Goal: Task Accomplishment & Management: Use online tool/utility

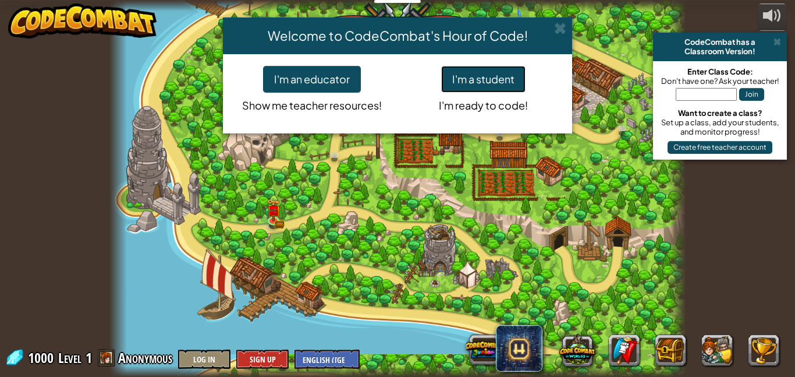
click at [501, 90] on button "I'm a student" at bounding box center [483, 79] width 84 height 27
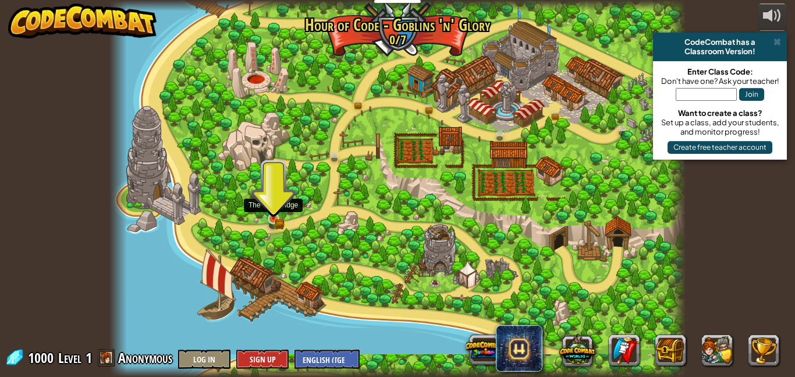
click at [275, 209] on img at bounding box center [274, 205] width 8 height 8
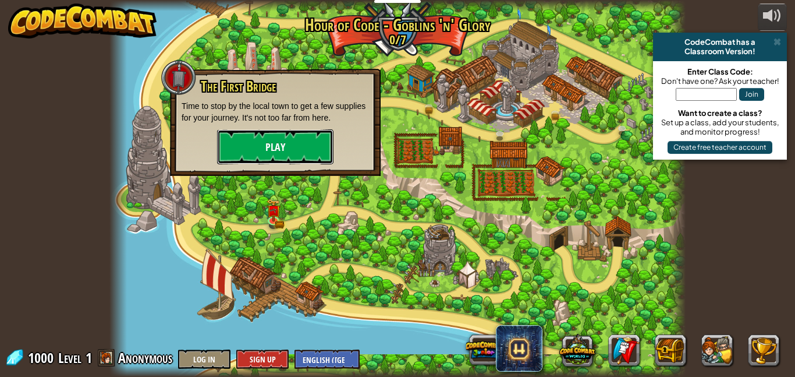
click at [267, 155] on button "Play" at bounding box center [275, 146] width 116 height 35
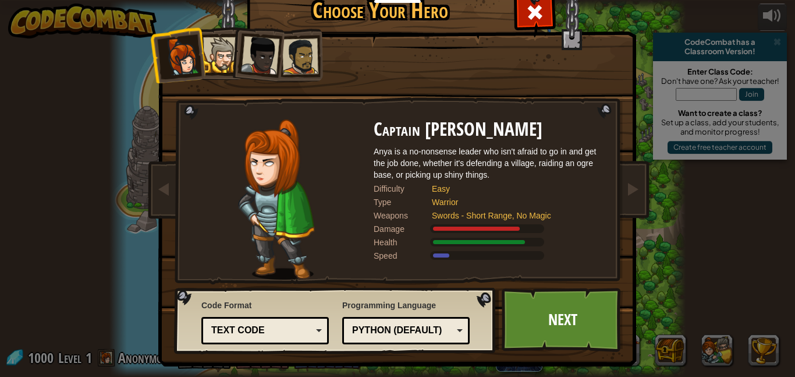
click at [263, 54] on div at bounding box center [260, 55] width 38 height 38
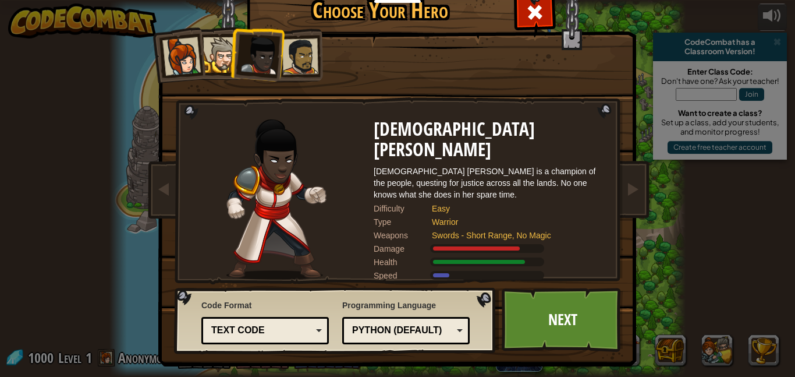
click at [293, 53] on div at bounding box center [300, 56] width 36 height 36
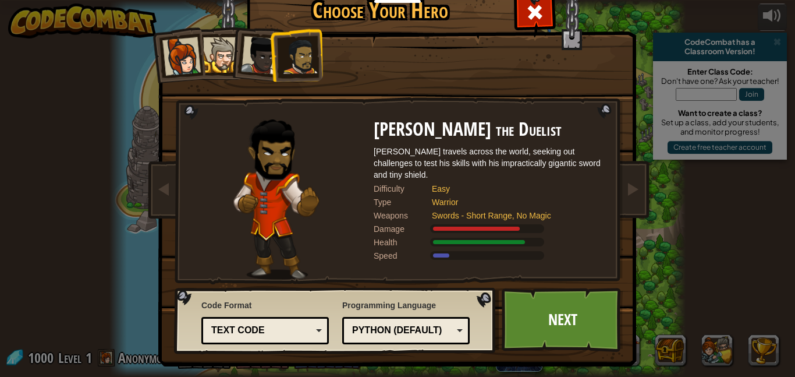
click at [232, 63] on li at bounding box center [256, 52] width 57 height 57
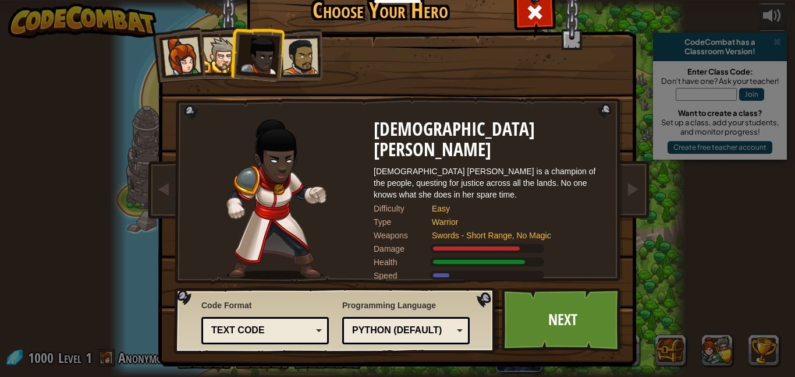
click at [228, 63] on div at bounding box center [221, 55] width 36 height 36
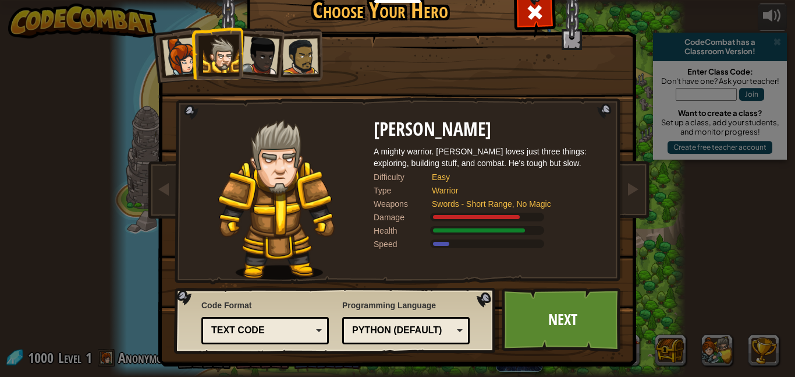
click at [180, 75] on li at bounding box center [177, 54] width 57 height 57
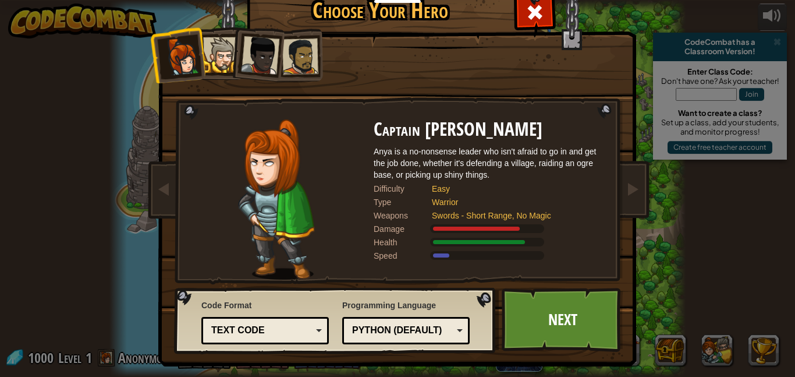
click at [307, 52] on div at bounding box center [300, 56] width 36 height 36
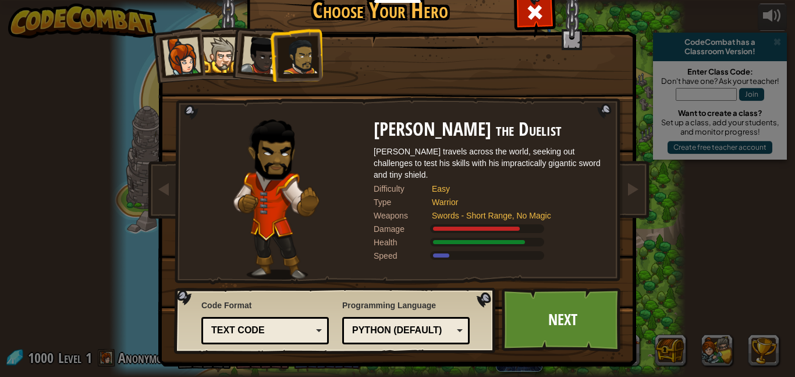
click at [263, 63] on div at bounding box center [260, 55] width 38 height 38
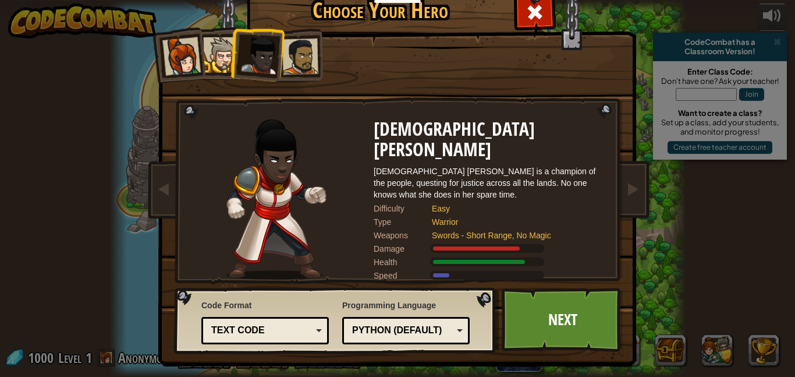
click at [221, 65] on div at bounding box center [221, 55] width 36 height 36
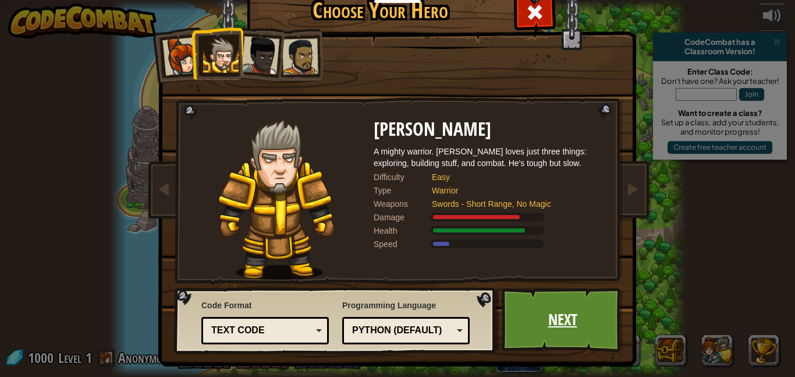
click at [569, 325] on link "Next" at bounding box center [563, 320] width 122 height 64
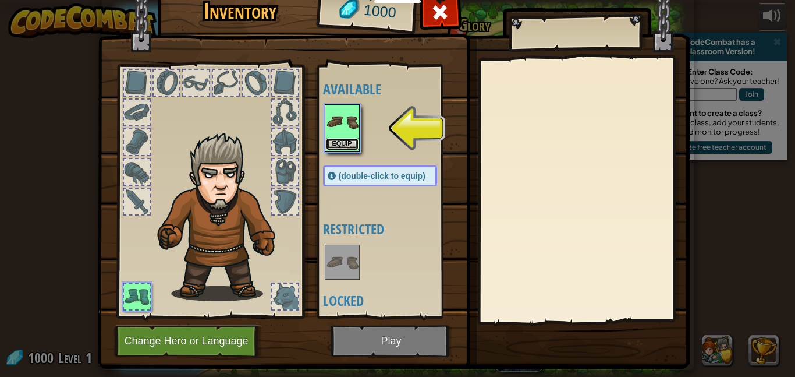
click at [352, 139] on button "Equip" at bounding box center [342, 144] width 33 height 12
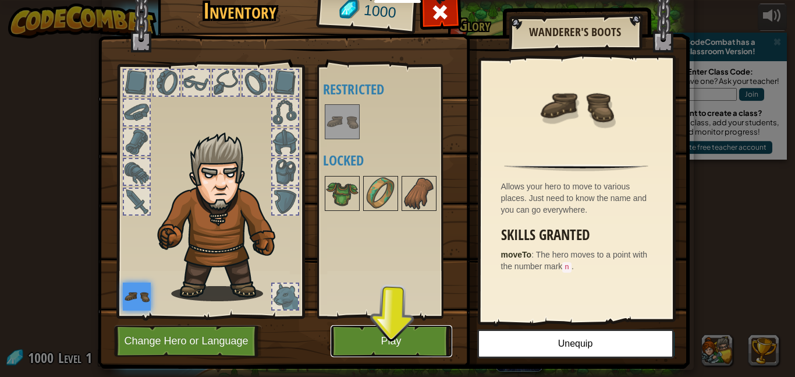
click at [385, 331] on button "Play" at bounding box center [392, 341] width 122 height 32
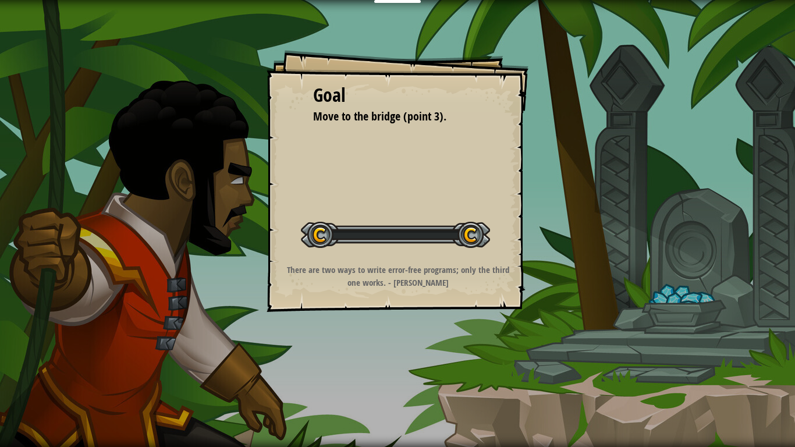
click at [378, 370] on div "Goal Move to the bridge (point 3). Start Level Error loading from server. Try r…" at bounding box center [397, 223] width 795 height 447
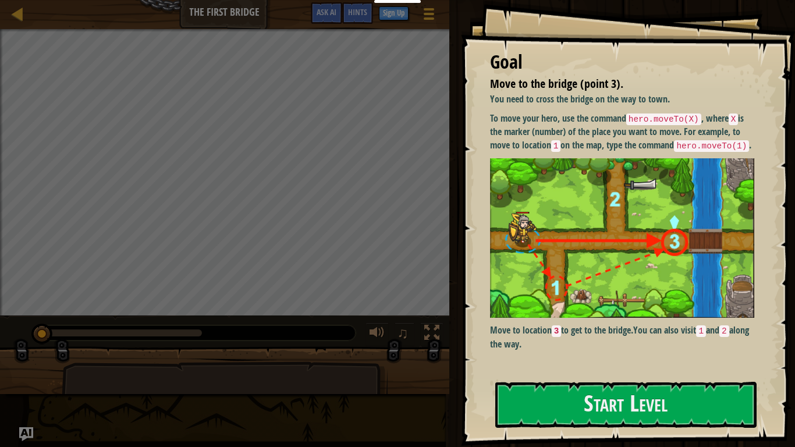
click at [719, 376] on div at bounding box center [625, 453] width 261 height 26
click at [706, 376] on button "Start Level" at bounding box center [625, 405] width 261 height 46
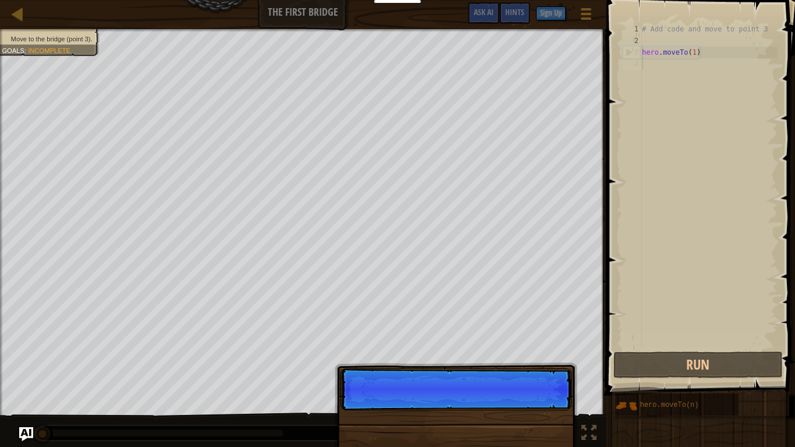
scroll to position [5, 0]
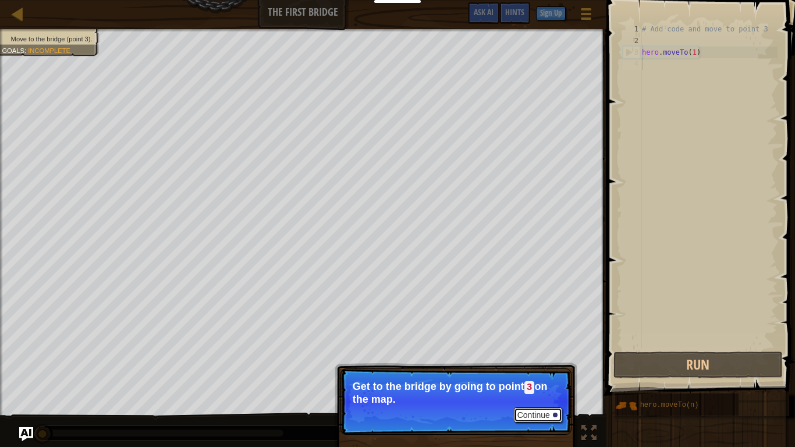
click at [550, 376] on button "Continue" at bounding box center [538, 415] width 48 height 15
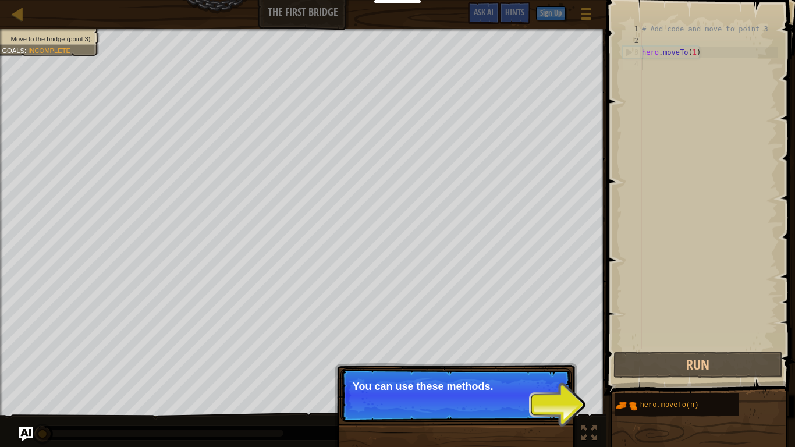
click at [567, 376] on p "Continue You can use these methods." at bounding box center [456, 396] width 231 height 54
click at [568, 376] on p "Continue You can use these methods. Right" at bounding box center [456, 396] width 231 height 54
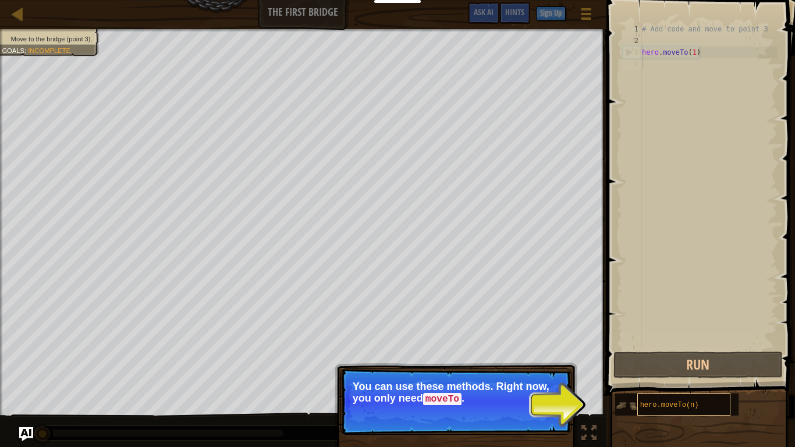
click at [714, 376] on div "hero.moveTo(n)" at bounding box center [684, 405] width 93 height 22
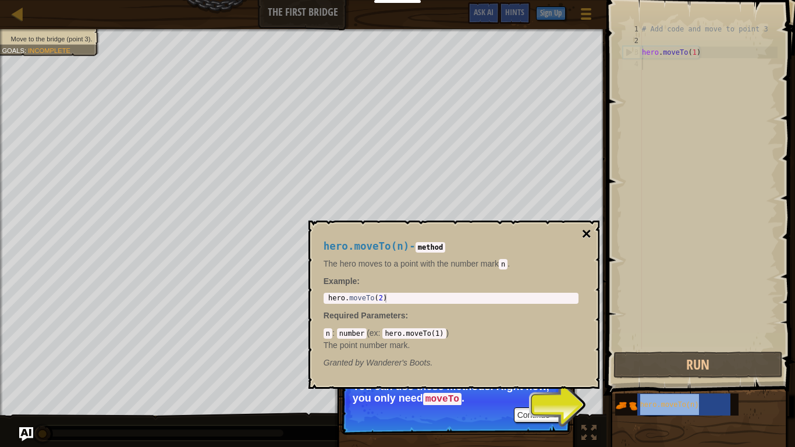
click at [587, 239] on button "×" at bounding box center [586, 234] width 9 height 16
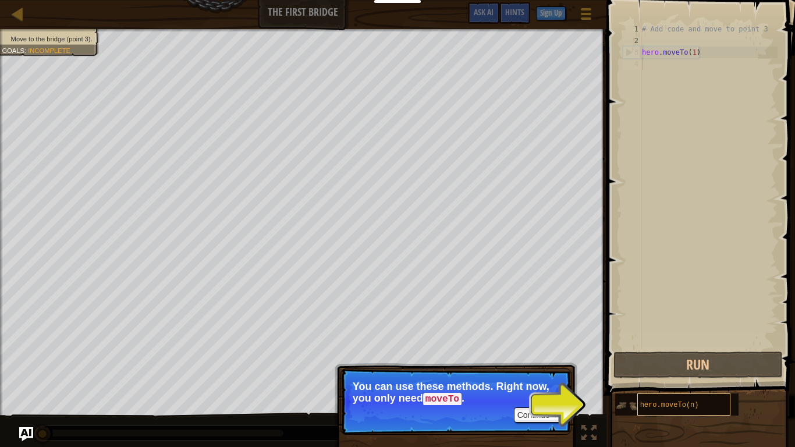
click at [684, 376] on div "hero.moveTo(n)" at bounding box center [684, 405] width 93 height 22
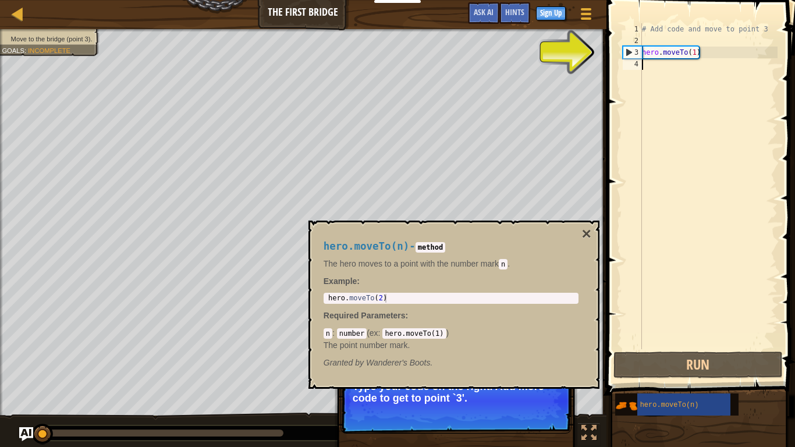
click at [686, 54] on div "# Add code and move to point 3 hero . moveTo ( 1 )" at bounding box center [709, 197] width 138 height 349
type textarea "hero.moveTo(1)"
click at [696, 53] on div "# Add code and move to point 3 hero . moveTo ( 1 )" at bounding box center [709, 197] width 138 height 349
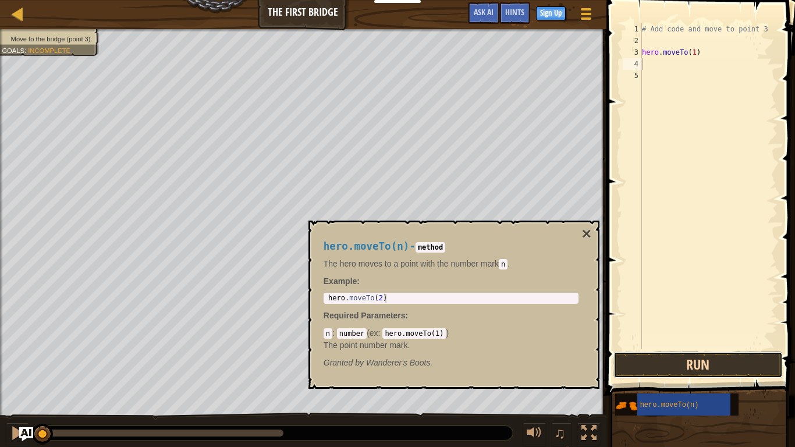
click at [686, 371] on button "Run" at bounding box center [698, 365] width 169 height 27
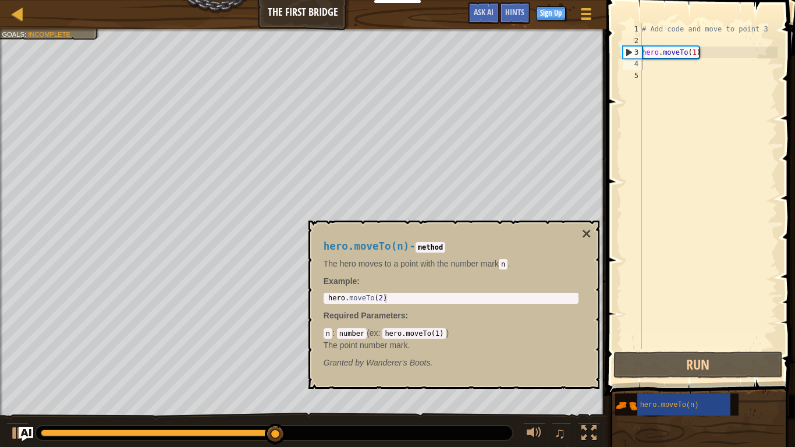
click at [483, 291] on div "hero.moveTo(n) - method The hero moves to a point with the number [PERSON_NAME]…" at bounding box center [451, 305] width 271 height 150
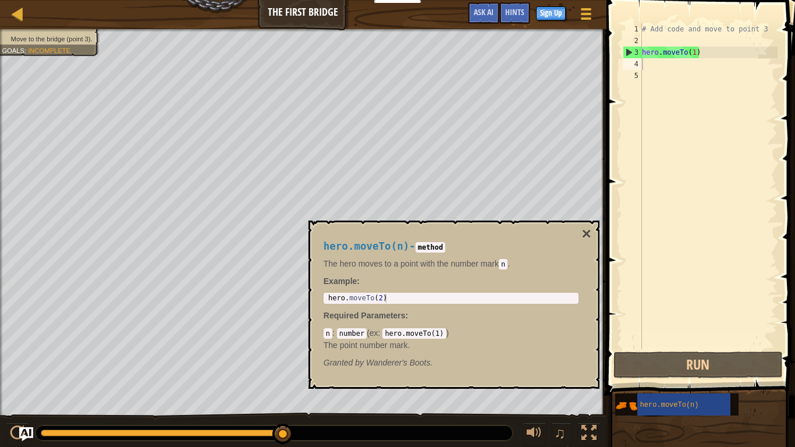
type textarea "hero.moveTo(2)"
click at [483, 298] on div "hero . moveTo ( 2 )" at bounding box center [451, 307] width 250 height 26
click at [633, 63] on div "4" at bounding box center [632, 64] width 19 height 12
click at [638, 64] on div "4" at bounding box center [632, 64] width 19 height 12
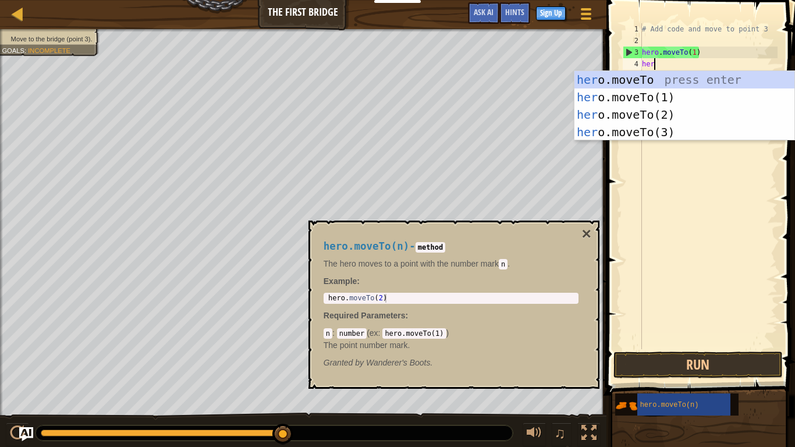
scroll to position [5, 2]
click at [709, 113] on div "hero .moveTo press enter hero .moveTo(1) press enter hero .moveTo(2) press ente…" at bounding box center [685, 123] width 220 height 105
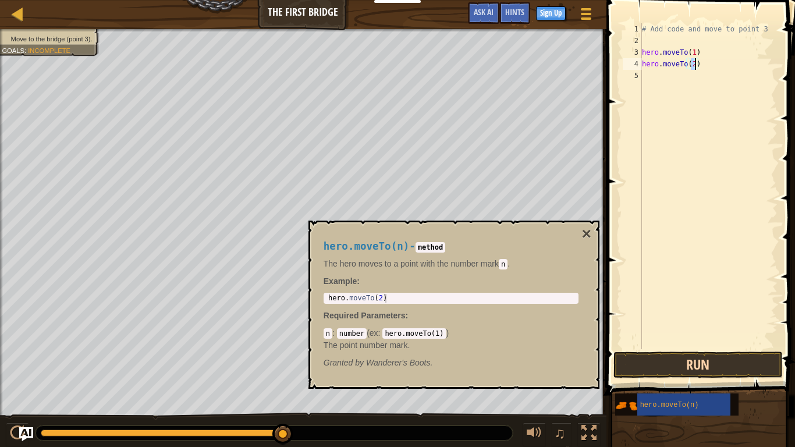
type textarea "hero.moveTo(2)"
click at [720, 364] on button "Run" at bounding box center [698, 365] width 169 height 27
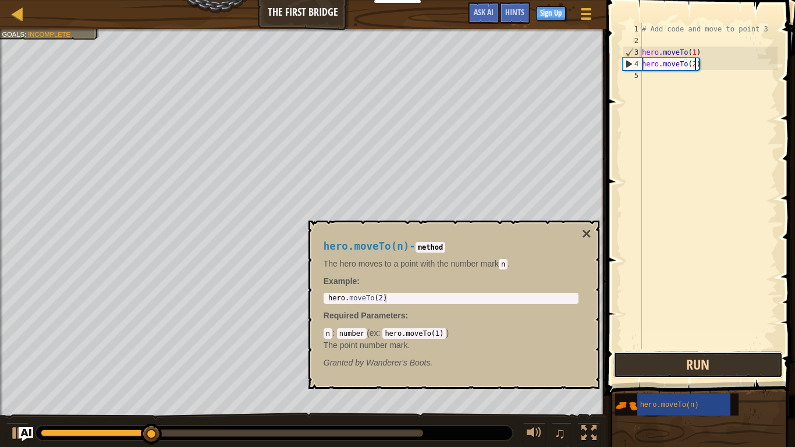
click at [720, 364] on button "Run" at bounding box center [698, 365] width 169 height 27
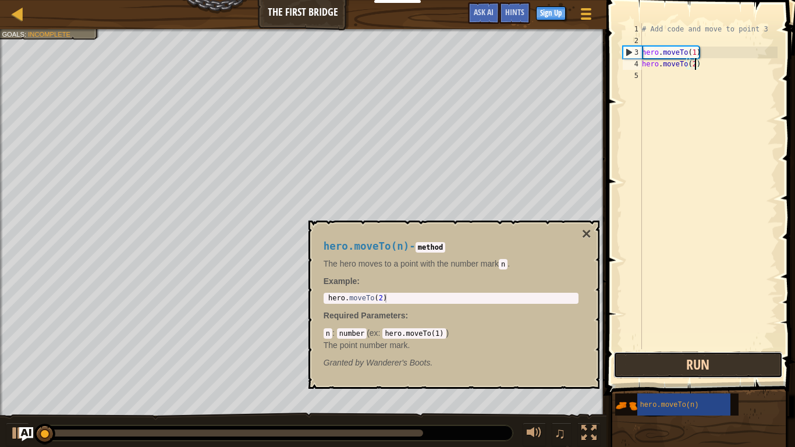
click at [720, 364] on button "Run" at bounding box center [698, 365] width 169 height 27
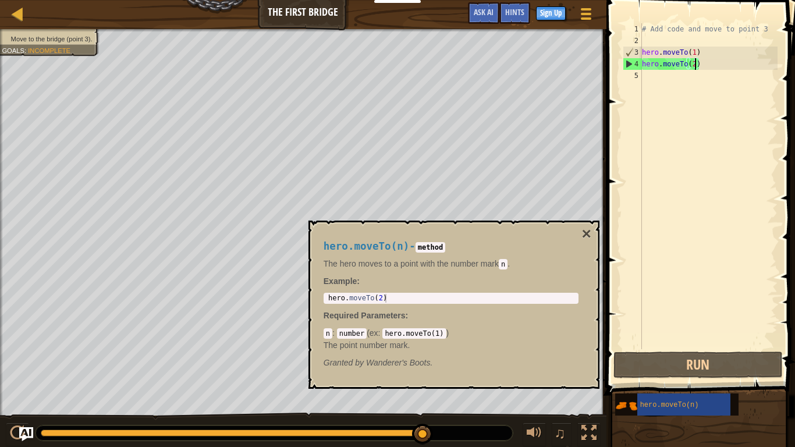
click at [636, 76] on div "5" at bounding box center [632, 76] width 19 height 12
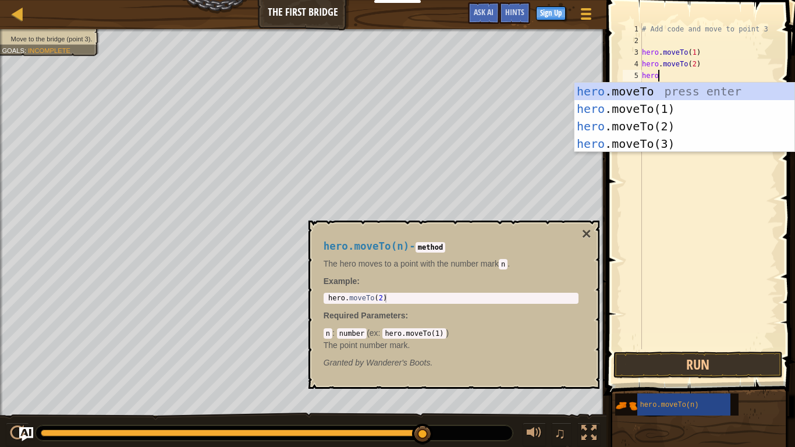
click at [716, 140] on div "hero .moveTo press enter hero .moveTo(1) press enter hero .moveTo(2) press ente…" at bounding box center [685, 135] width 220 height 105
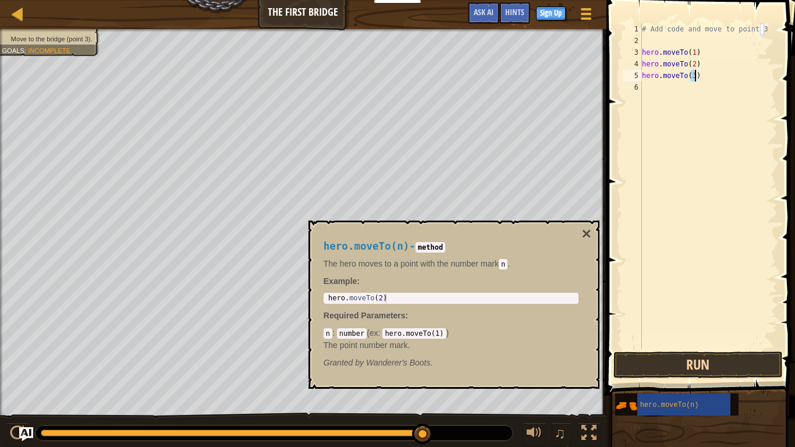
type textarea "hero.moveTo(3)"
click at [739, 366] on button "Run" at bounding box center [698, 365] width 169 height 27
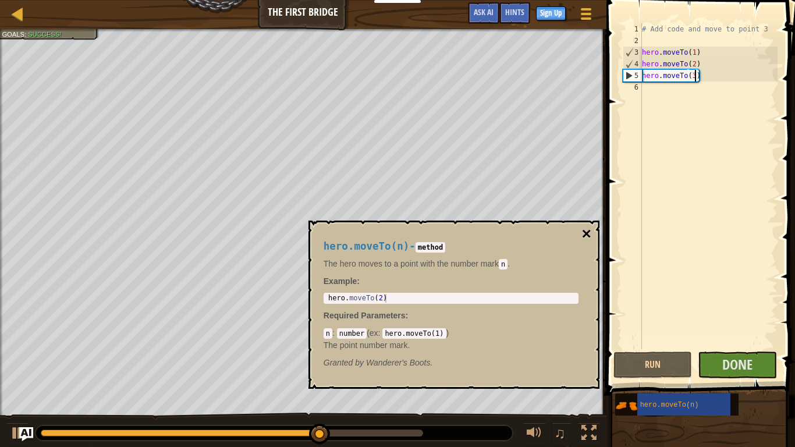
click at [589, 237] on button "×" at bounding box center [586, 234] width 9 height 16
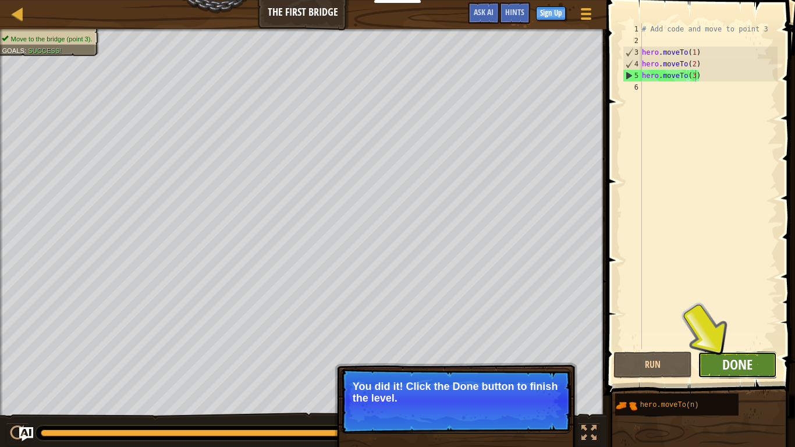
click at [752, 368] on span "Done" at bounding box center [738, 364] width 30 height 19
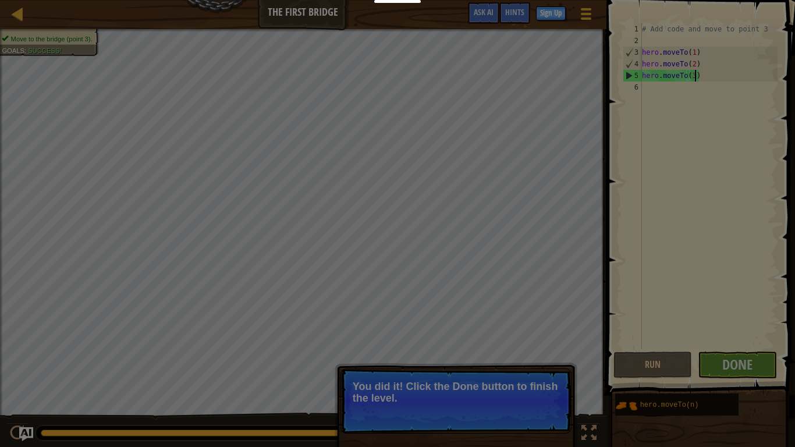
click at [759, 370] on div at bounding box center [397, 223] width 795 height 447
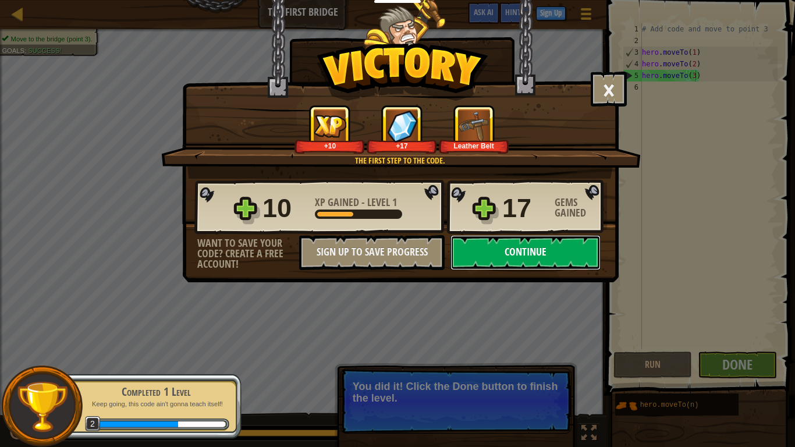
click at [588, 257] on button "Continue" at bounding box center [526, 252] width 150 height 35
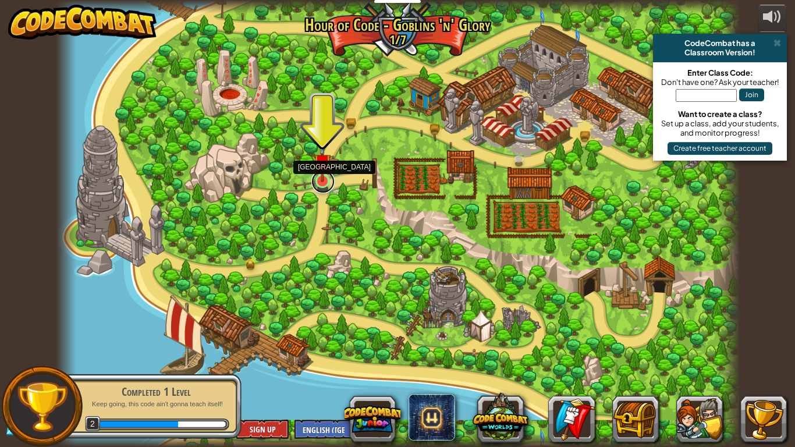
click at [312, 180] on link at bounding box center [322, 181] width 23 height 23
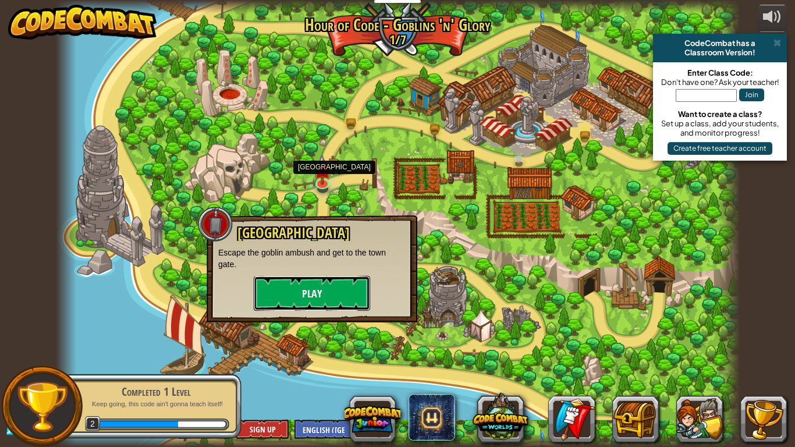
click at [315, 295] on button "Play" at bounding box center [312, 293] width 116 height 35
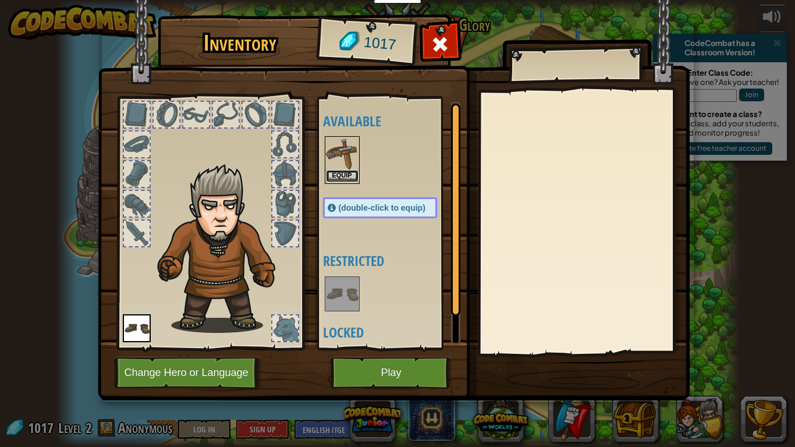
click at [344, 176] on button "Equip" at bounding box center [342, 176] width 33 height 12
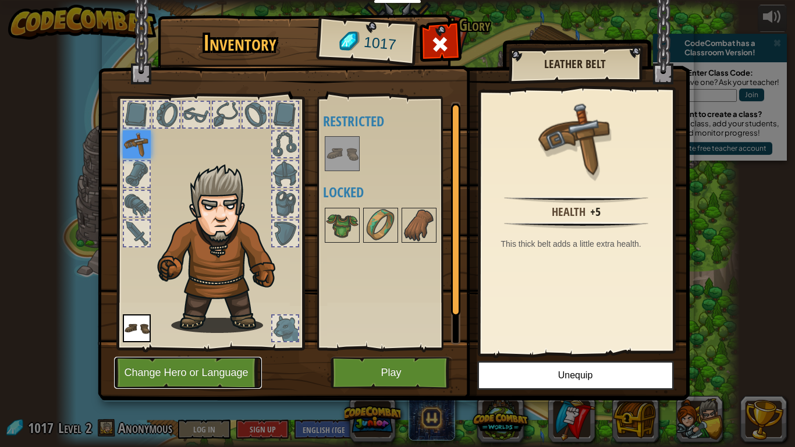
click at [221, 376] on button "Change Hero or Language" at bounding box center [188, 373] width 148 height 32
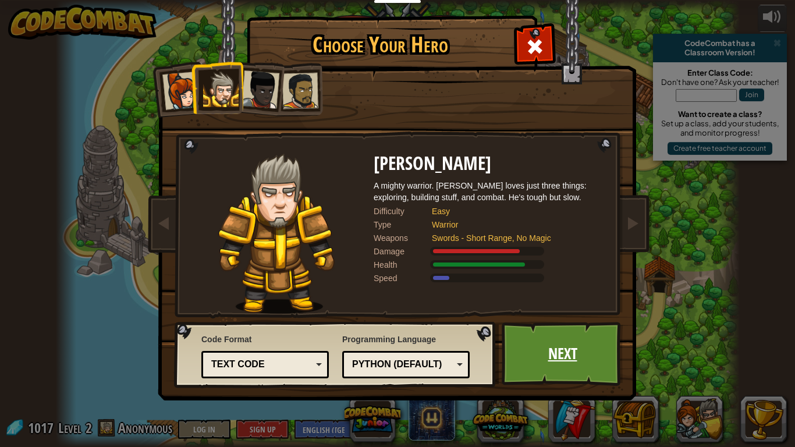
click at [562, 372] on link "Next" at bounding box center [563, 354] width 122 height 64
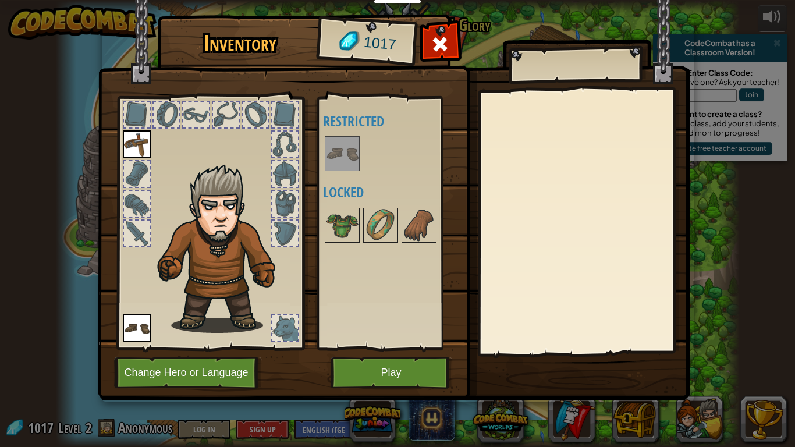
click at [125, 135] on img at bounding box center [137, 144] width 28 height 28
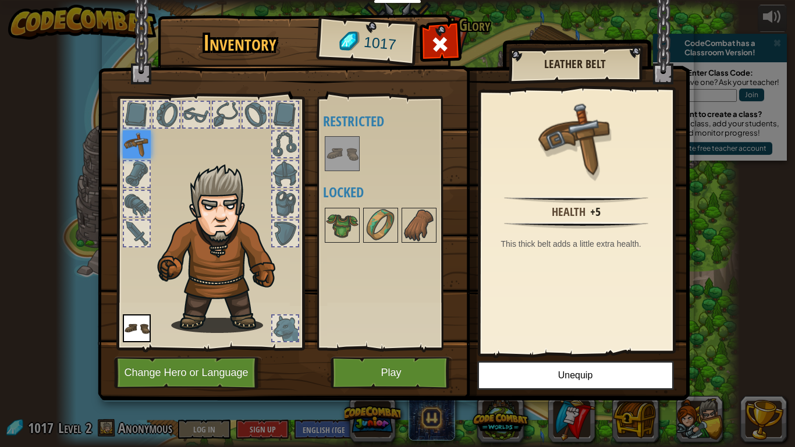
click at [290, 227] on div at bounding box center [285, 234] width 26 height 26
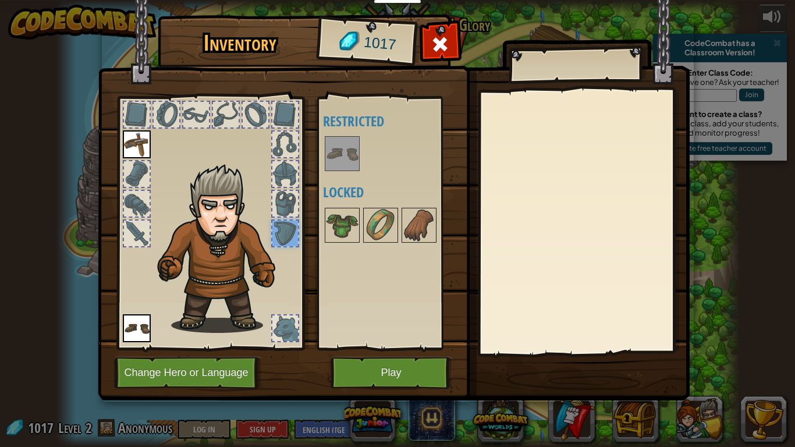
click at [291, 196] on div at bounding box center [285, 204] width 26 height 26
click at [295, 175] on div at bounding box center [285, 174] width 26 height 26
click at [387, 229] on img at bounding box center [380, 225] width 33 height 33
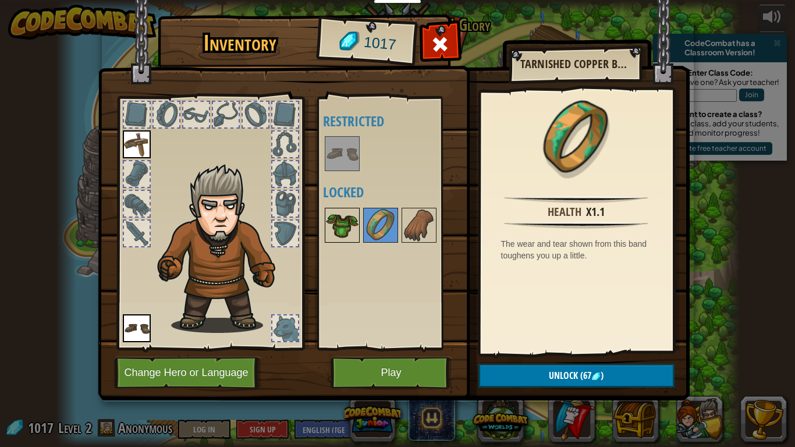
click at [351, 224] on img at bounding box center [342, 225] width 33 height 33
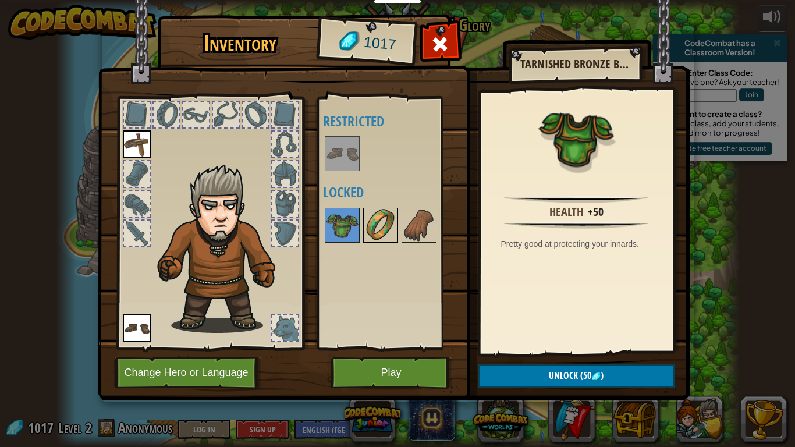
click at [378, 226] on img at bounding box center [380, 225] width 33 height 33
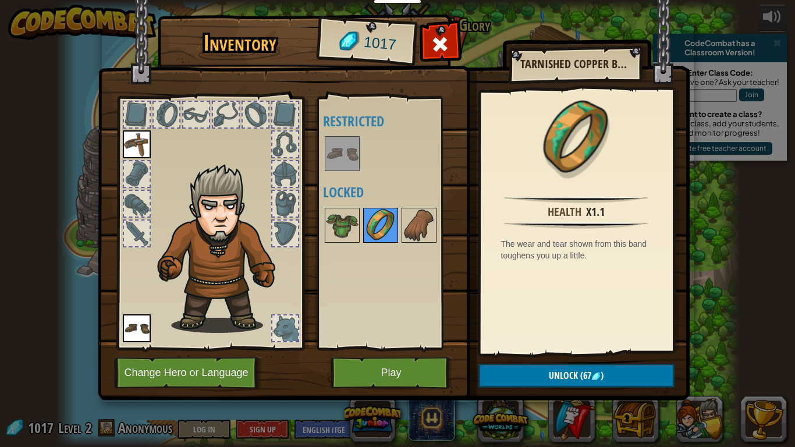
click at [363, 232] on div at bounding box center [380, 225] width 35 height 35
click at [400, 376] on button "Play" at bounding box center [392, 373] width 122 height 32
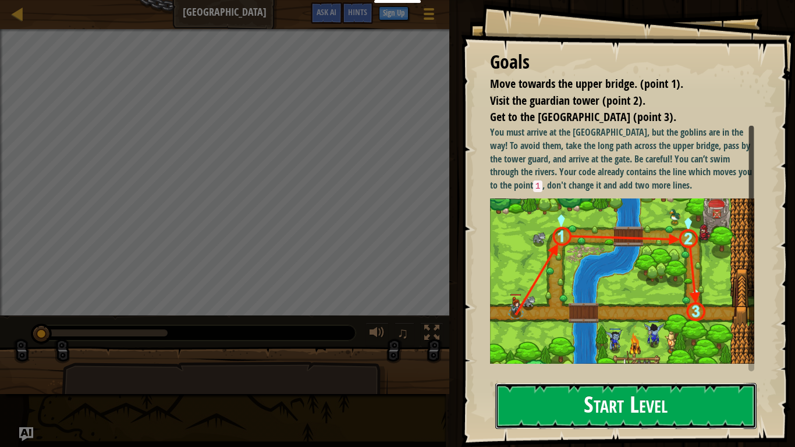
click at [555, 376] on button "Start Level" at bounding box center [625, 406] width 261 height 46
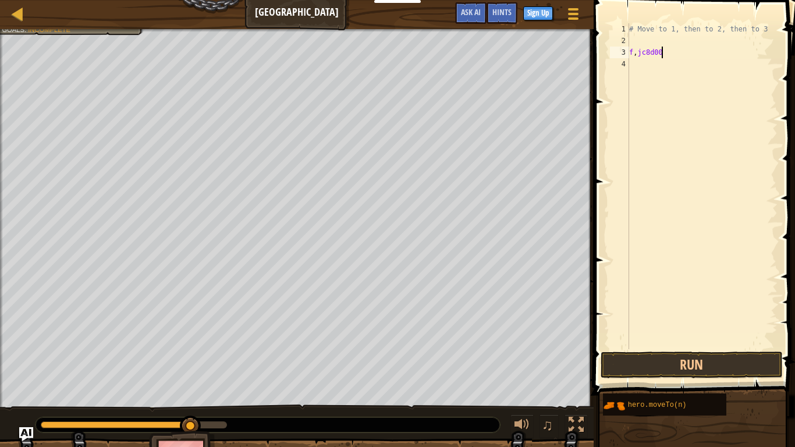
scroll to position [5, 1]
type textarea "f"
click at [667, 27] on div "# Move to 1, then to 2, then to 3" at bounding box center [702, 197] width 151 height 349
click at [635, 29] on div "# Move to 1, then to 2, then to 3" at bounding box center [702, 197] width 151 height 349
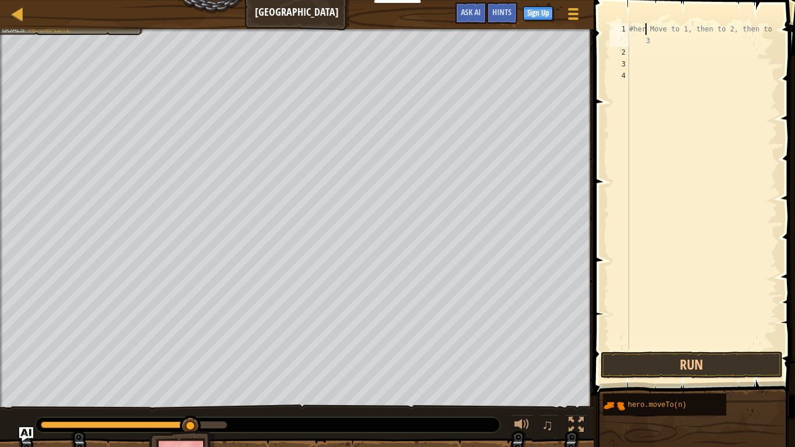
scroll to position [5, 3]
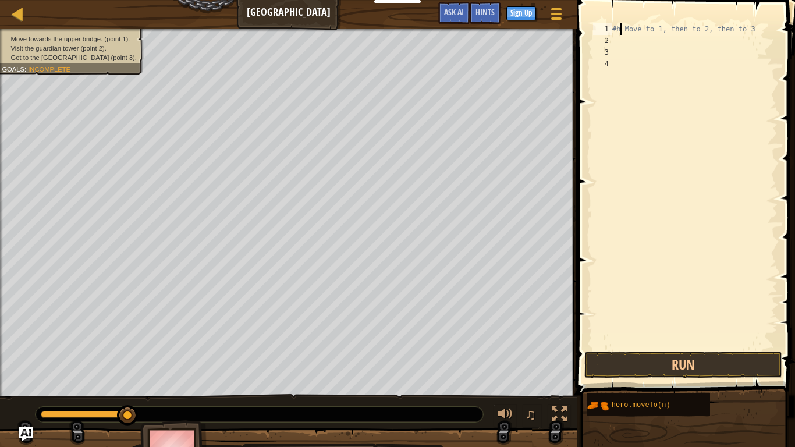
type textarea "# Move to 1, then to 2, then to 3"
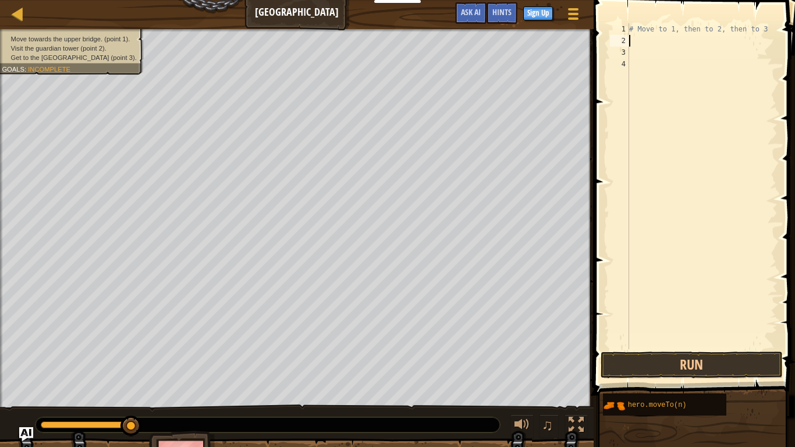
click at [643, 44] on div "# Move to 1, then to 2, then to 3" at bounding box center [702, 197] width 151 height 349
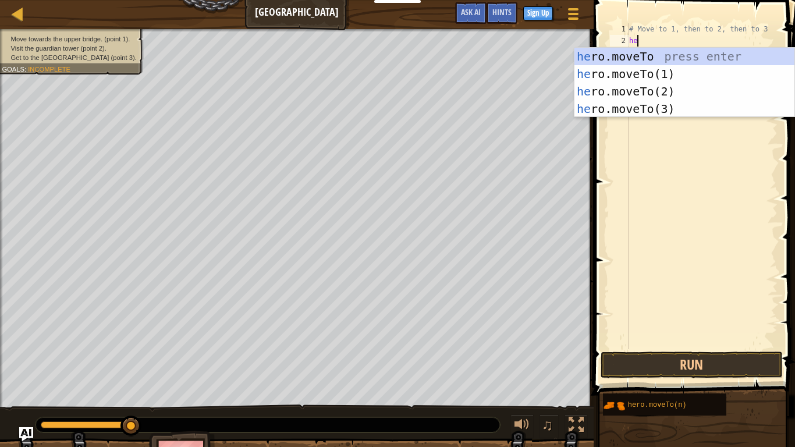
scroll to position [5, 1]
click at [727, 68] on div "he ro.moveTo press enter he ro.moveTo(1) press enter he ro.moveTo(2) press ente…" at bounding box center [685, 100] width 220 height 105
type textarea "hero.moveTo(1)"
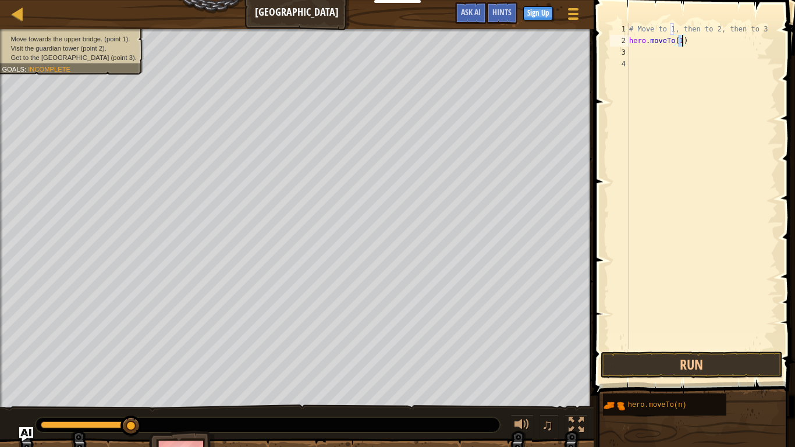
click at [638, 55] on div "# Move to 1, then to 2, then to 3 hero . moveTo ( 1 )" at bounding box center [702, 197] width 151 height 349
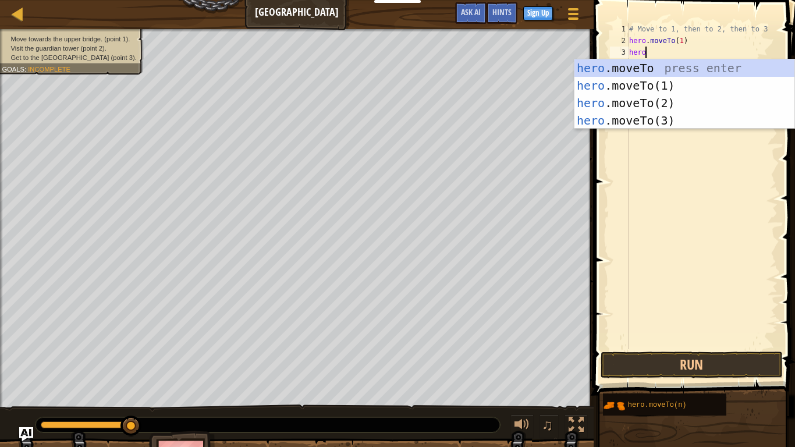
scroll to position [5, 2]
click at [700, 104] on div "hero .moveTo press enter hero .moveTo(1) press enter hero .moveTo(2) press ente…" at bounding box center [685, 111] width 220 height 105
type textarea "hero.moveTo(2)"
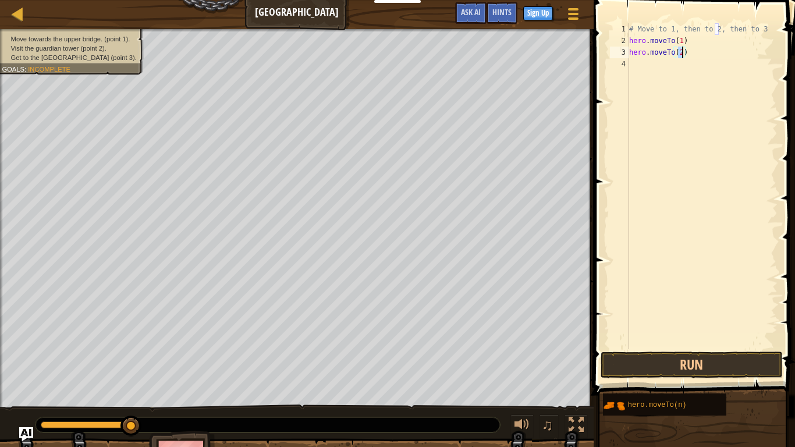
click at [626, 68] on div "4" at bounding box center [619, 64] width 19 height 12
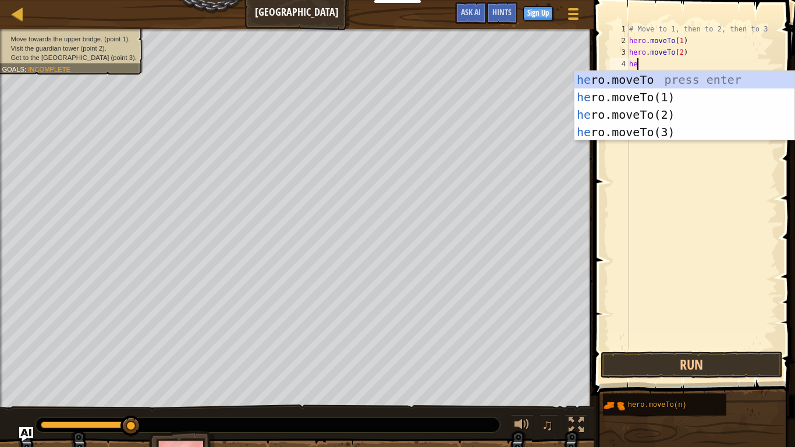
scroll to position [5, 1]
click at [730, 137] on div "he ro.moveTo press enter he ro.moveTo(1) press enter he ro.moveTo(2) press ente…" at bounding box center [685, 123] width 220 height 105
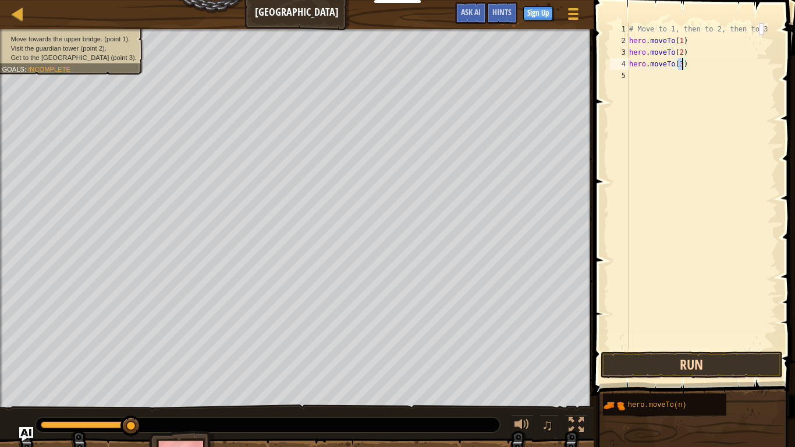
type textarea "hero.moveTo(3)"
click at [749, 359] on button "Run" at bounding box center [692, 365] width 182 height 27
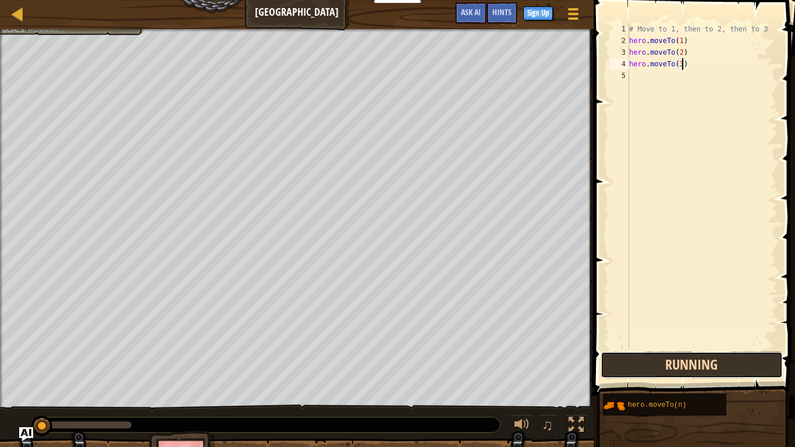
click at [746, 360] on button "Running" at bounding box center [692, 365] width 182 height 27
click at [732, 375] on button "Running" at bounding box center [692, 365] width 182 height 27
click at [733, 364] on button "Running" at bounding box center [692, 365] width 182 height 27
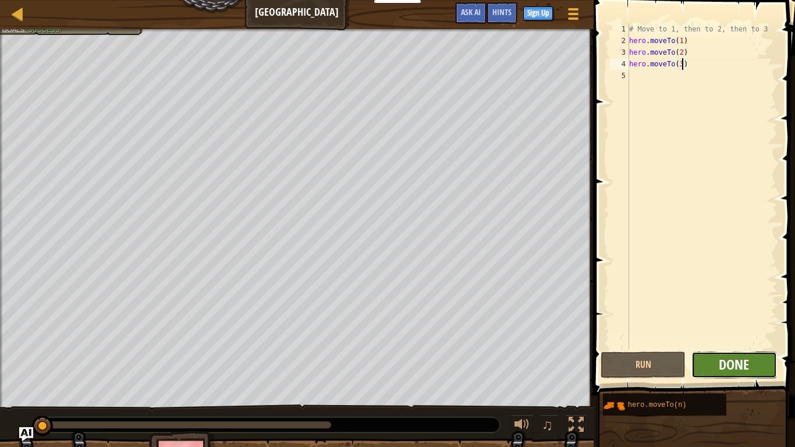
click at [733, 364] on span "Done" at bounding box center [734, 364] width 30 height 19
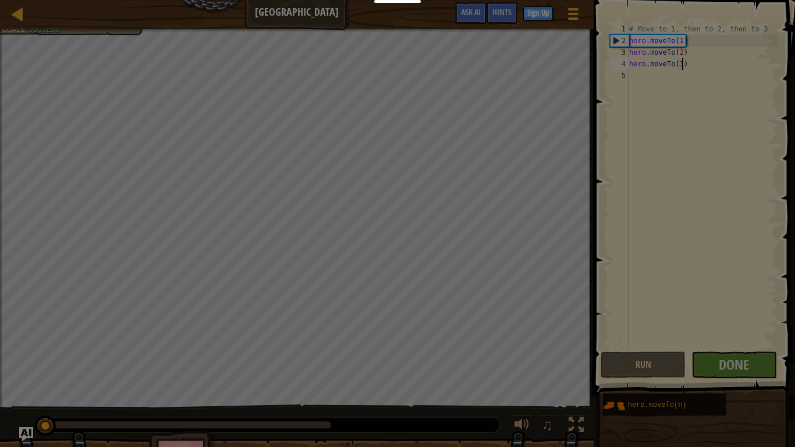
click at [735, 366] on div at bounding box center [397, 223] width 795 height 447
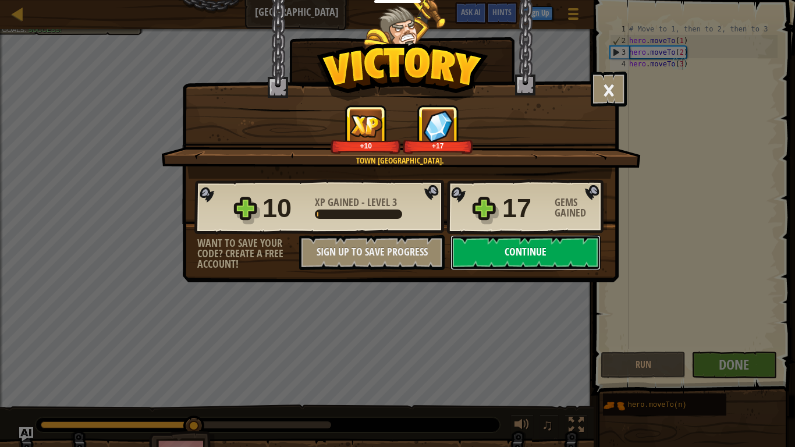
click at [543, 268] on button "Continue" at bounding box center [526, 252] width 150 height 35
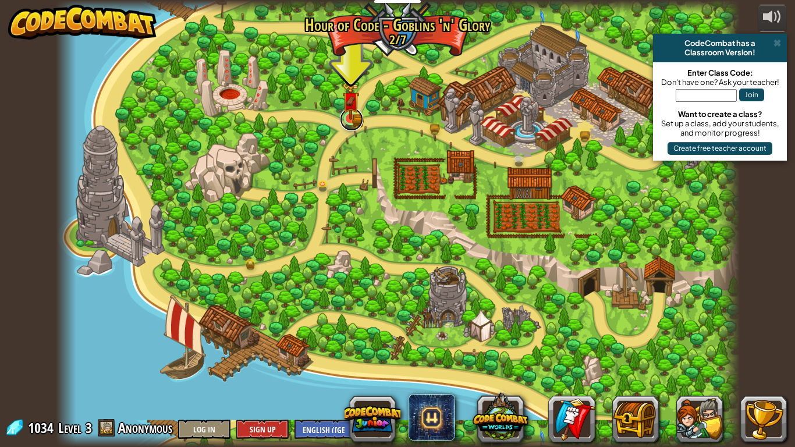
click at [360, 121] on link at bounding box center [351, 119] width 23 height 23
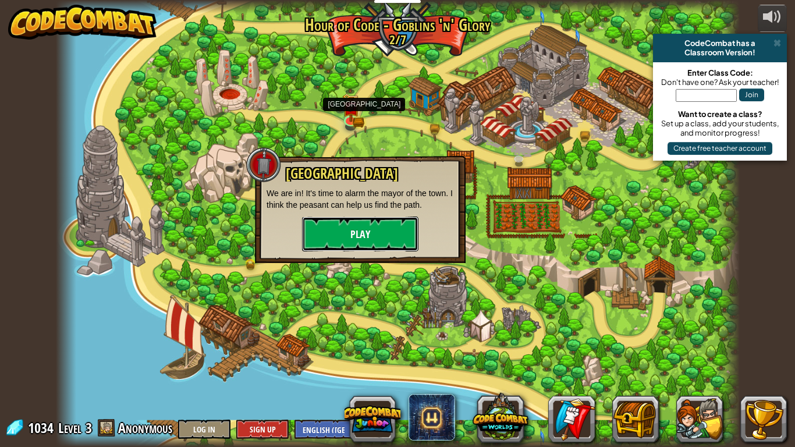
click at [406, 239] on button "Play" at bounding box center [360, 234] width 116 height 35
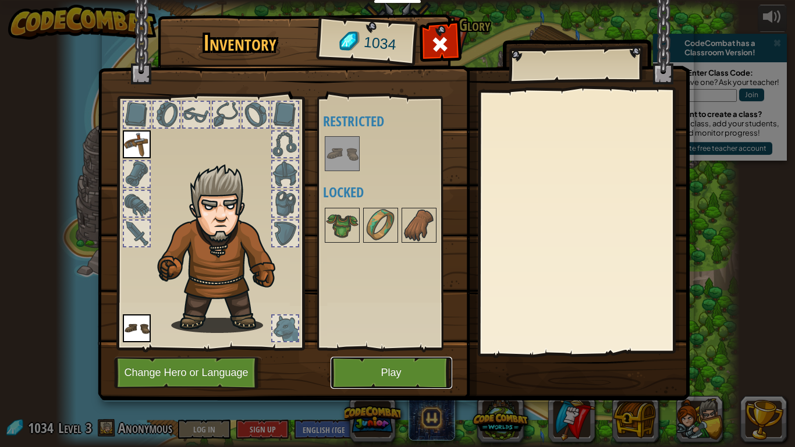
click at [370, 371] on button "Play" at bounding box center [392, 373] width 122 height 32
